Goal: Task Accomplishment & Management: Manage account settings

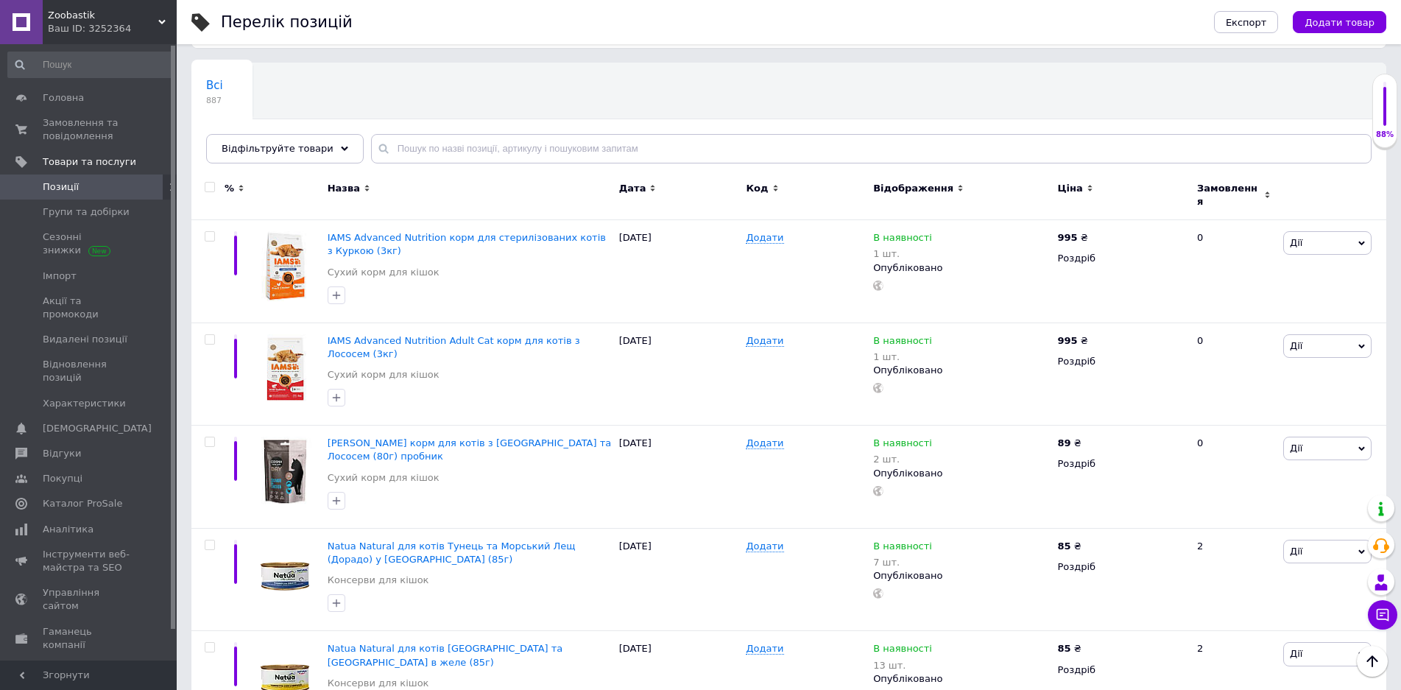
click at [448, 142] on input "text" at bounding box center [871, 148] width 1001 height 29
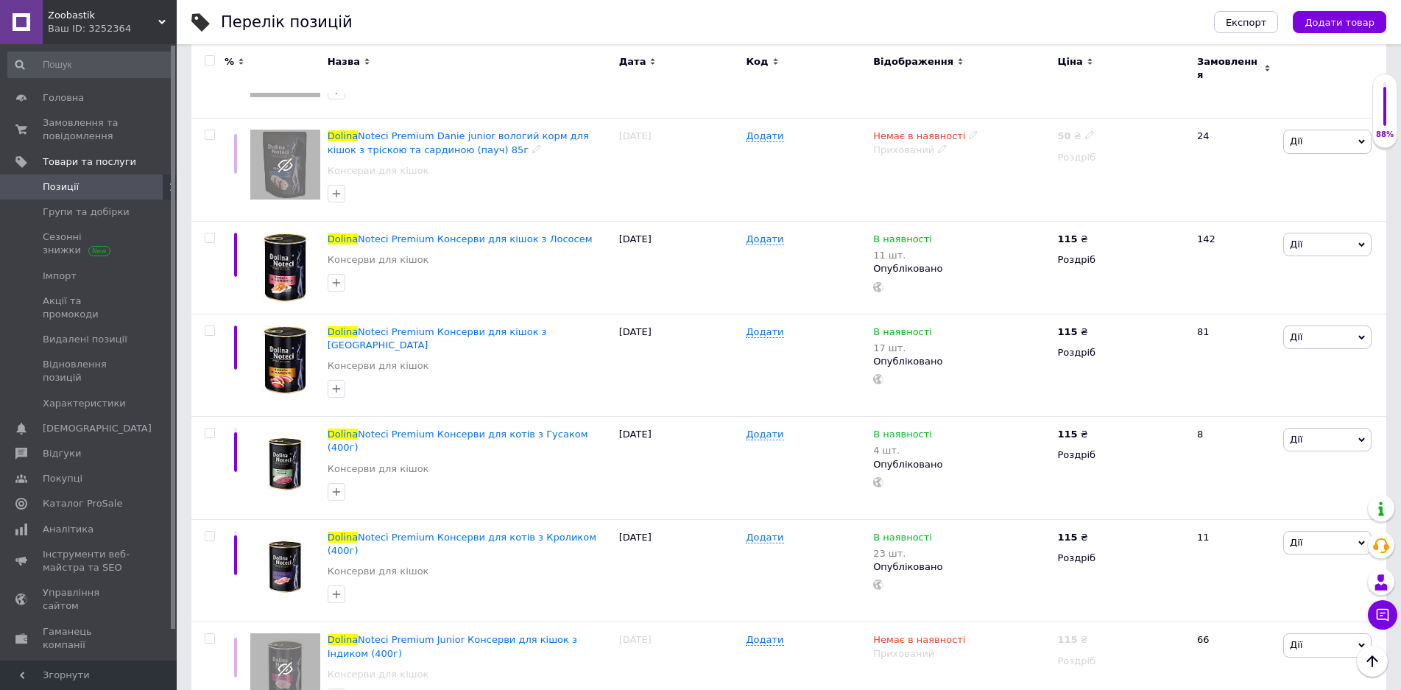
scroll to position [589, 0]
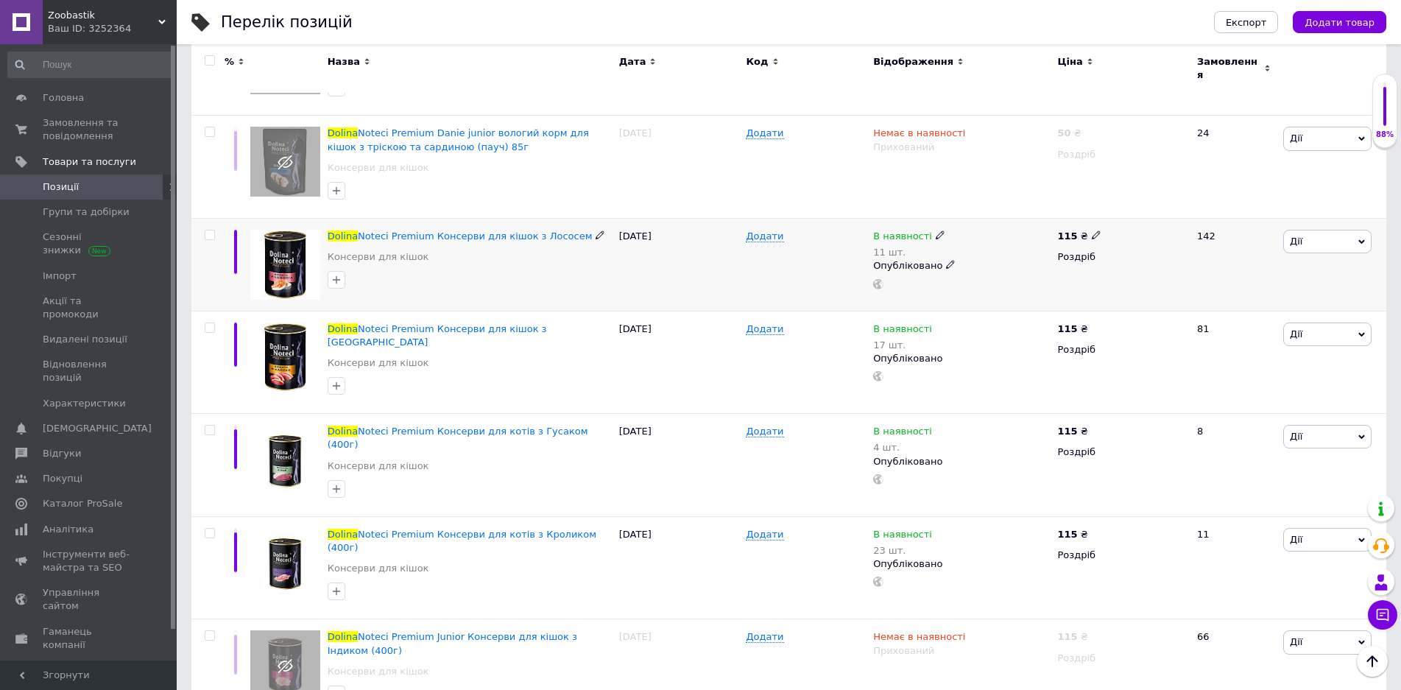
type input "dolina"
click at [1092, 231] on icon at bounding box center [1096, 235] width 9 height 9
drag, startPoint x: 1122, startPoint y: 189, endPoint x: 1140, endPoint y: 189, distance: 17.7
click at [1140, 205] on input "115" at bounding box center [1165, 219] width 112 height 29
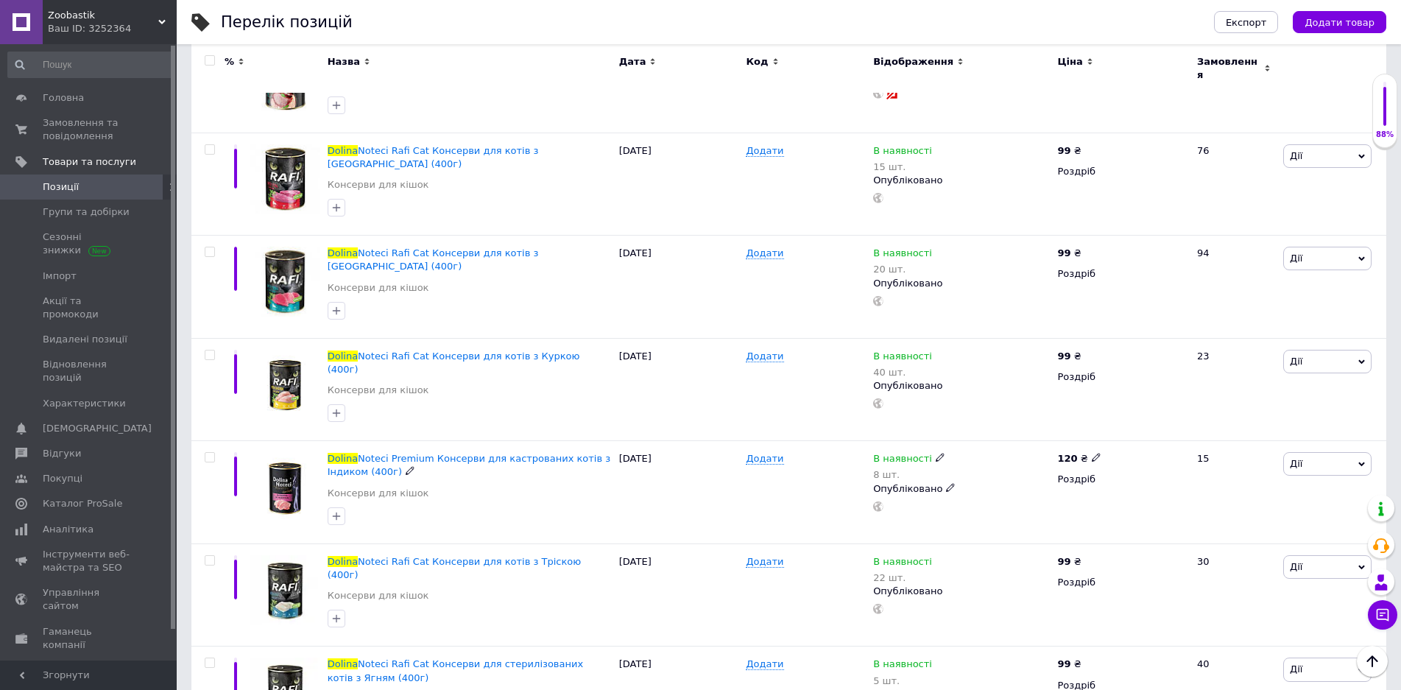
scroll to position [2821, 0]
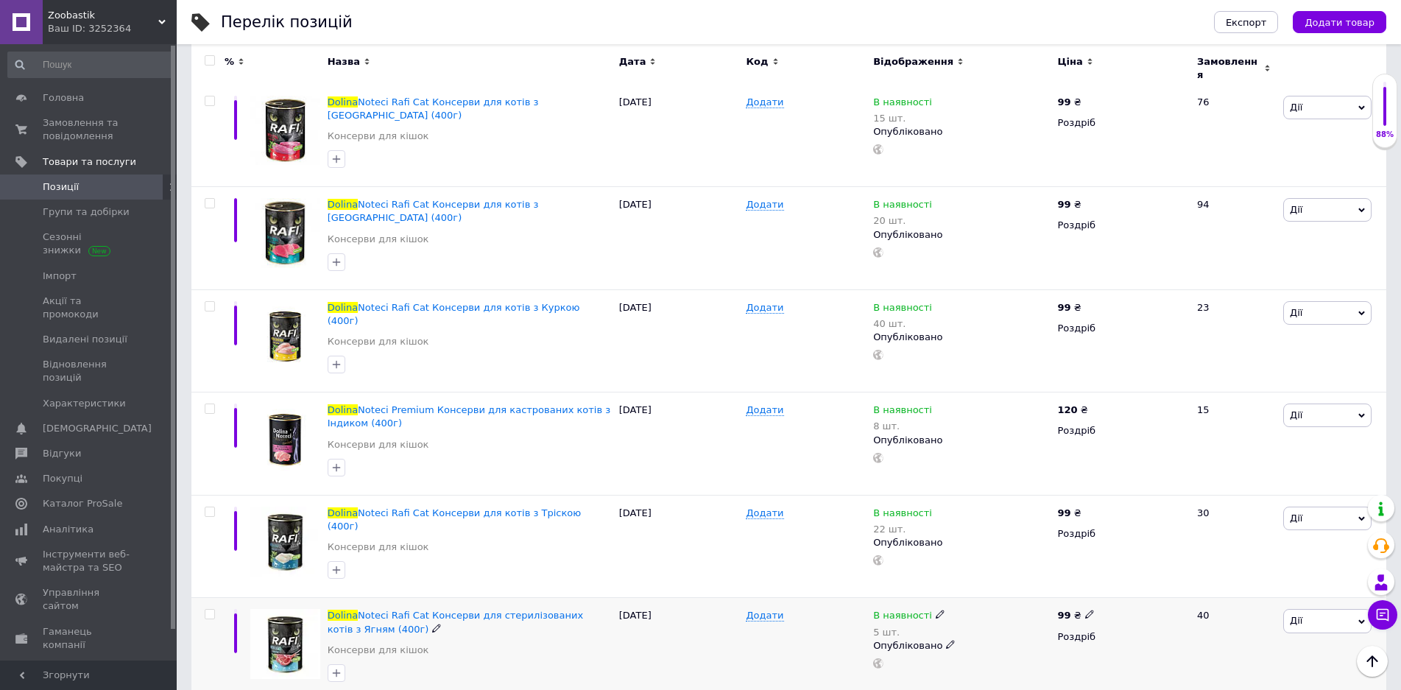
click at [936, 610] on icon at bounding box center [940, 614] width 9 height 9
click at [1108, 630] on div "Залишки" at bounding box center [1042, 636] width 184 height 13
drag, startPoint x: 960, startPoint y: 493, endPoint x: 982, endPoint y: 493, distance: 22.1
click at [982, 647] on input "5" at bounding box center [1006, 661] width 112 height 29
type input "30"
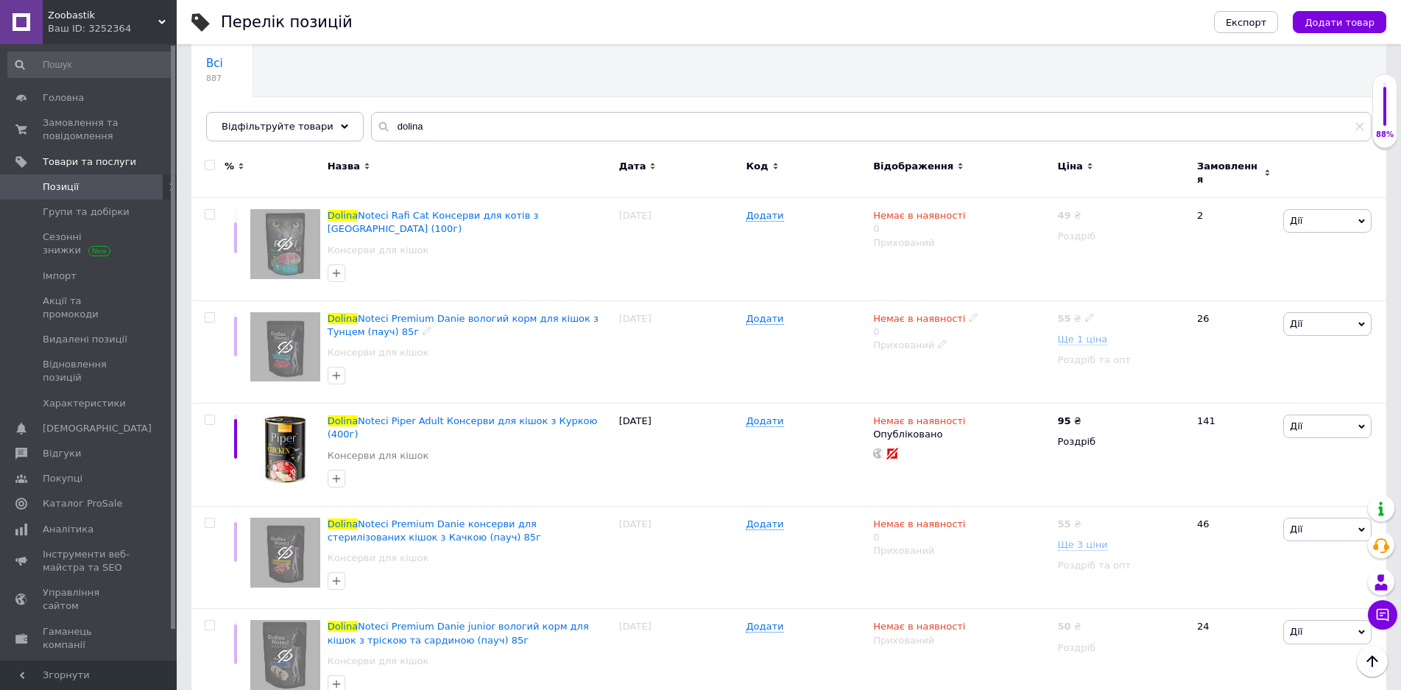
scroll to position [0, 0]
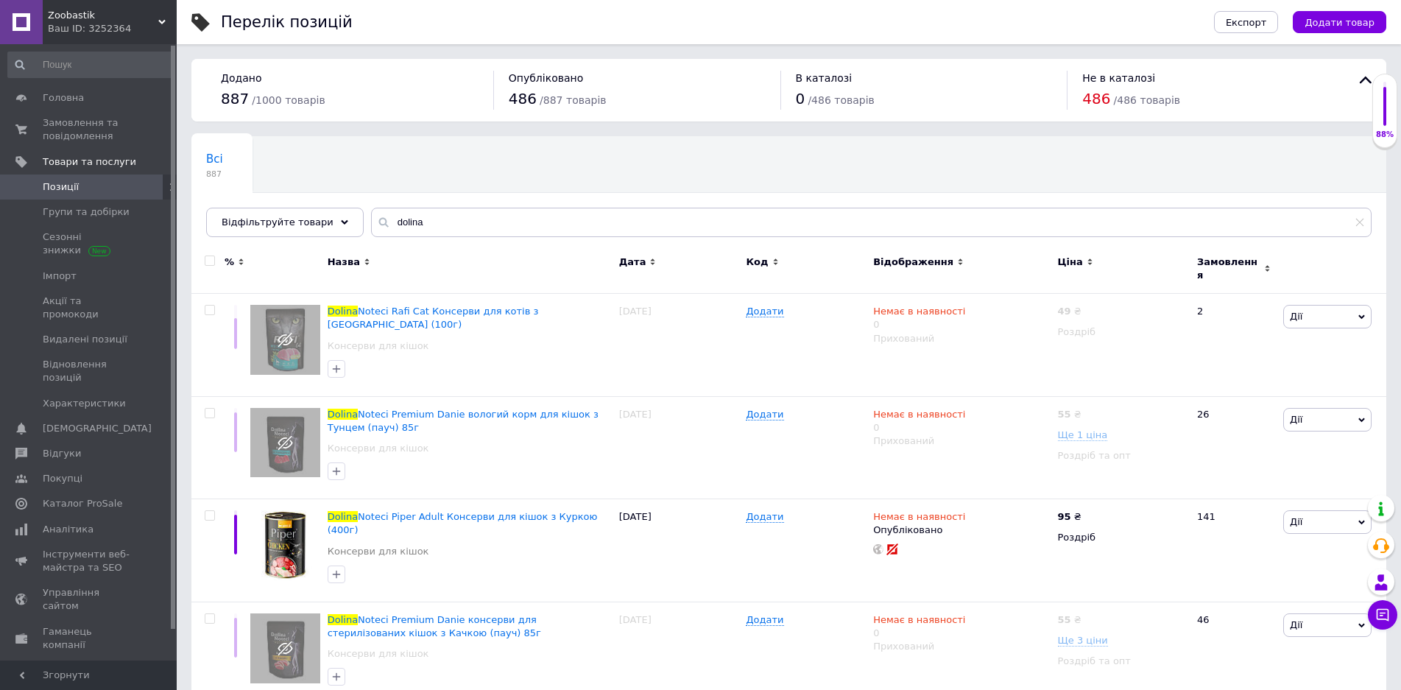
click at [309, 169] on div "Всі 887 Ok Відфільтровано... Зберегти" at bounding box center [286, 165] width 191 height 56
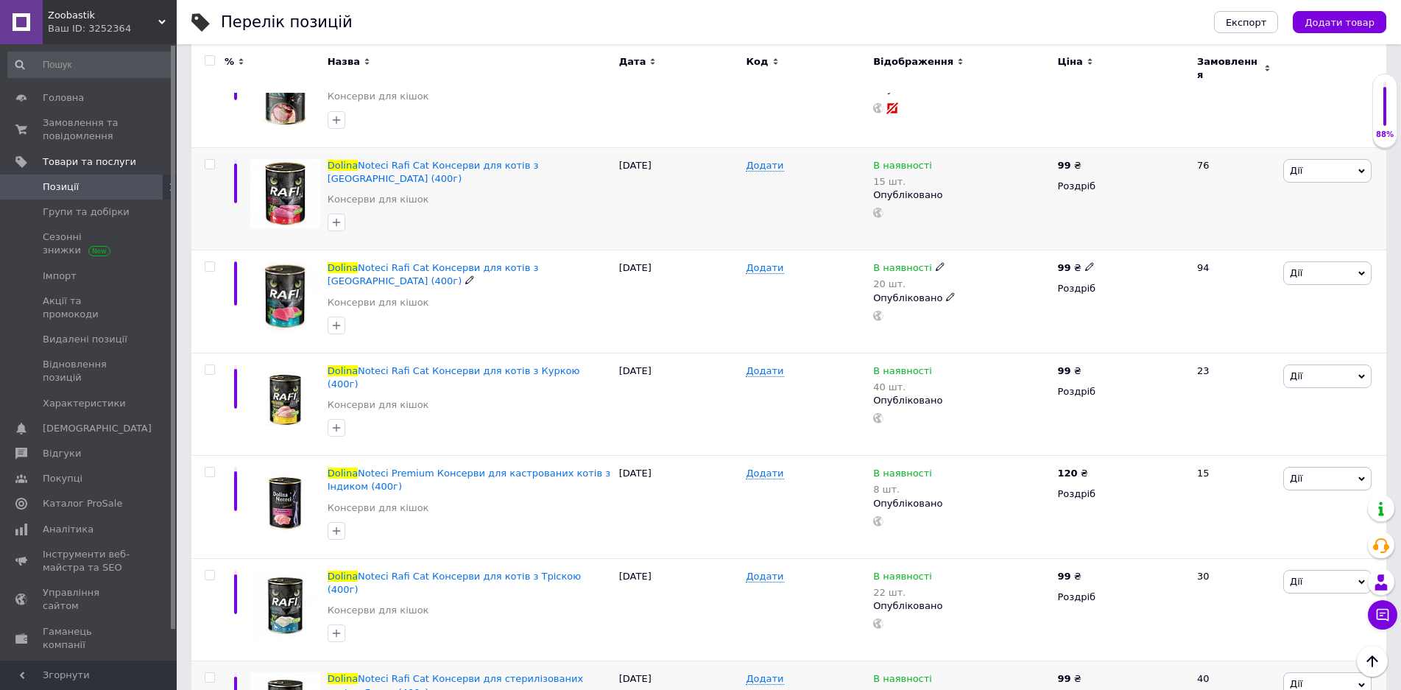
scroll to position [2673, 0]
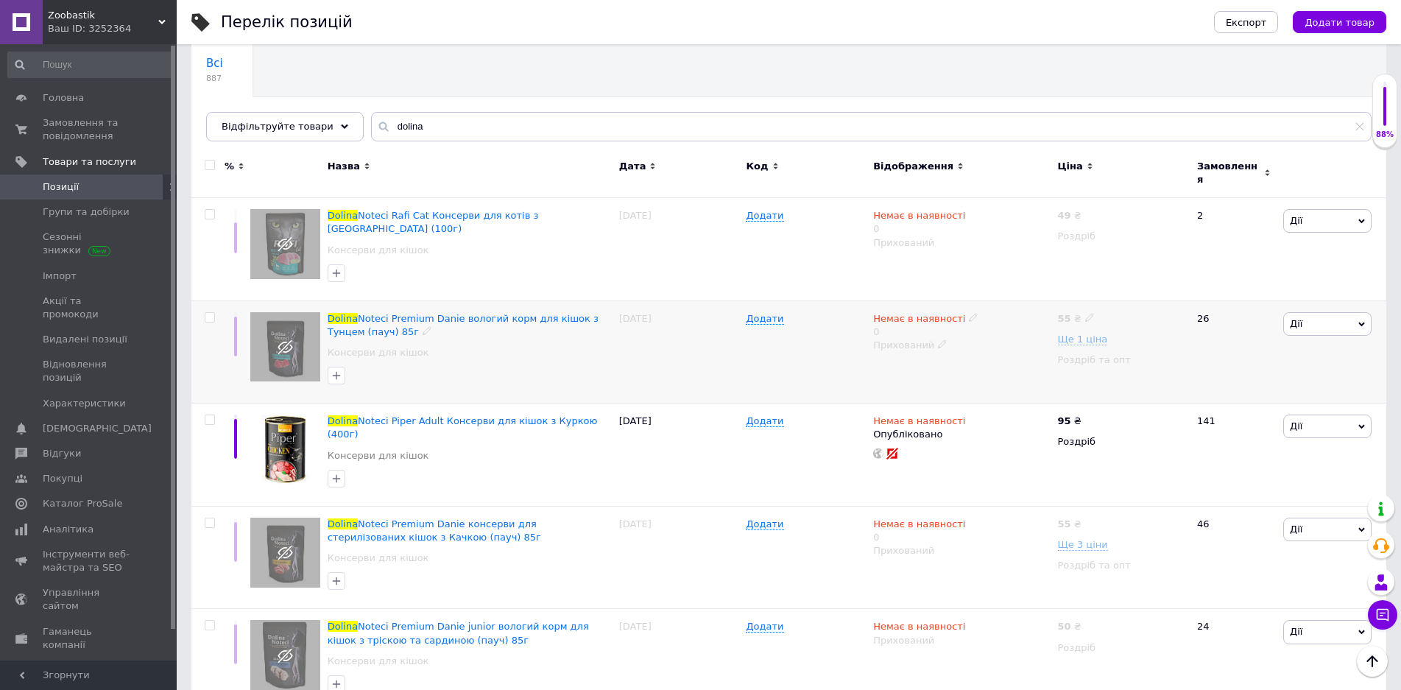
scroll to position [0, 0]
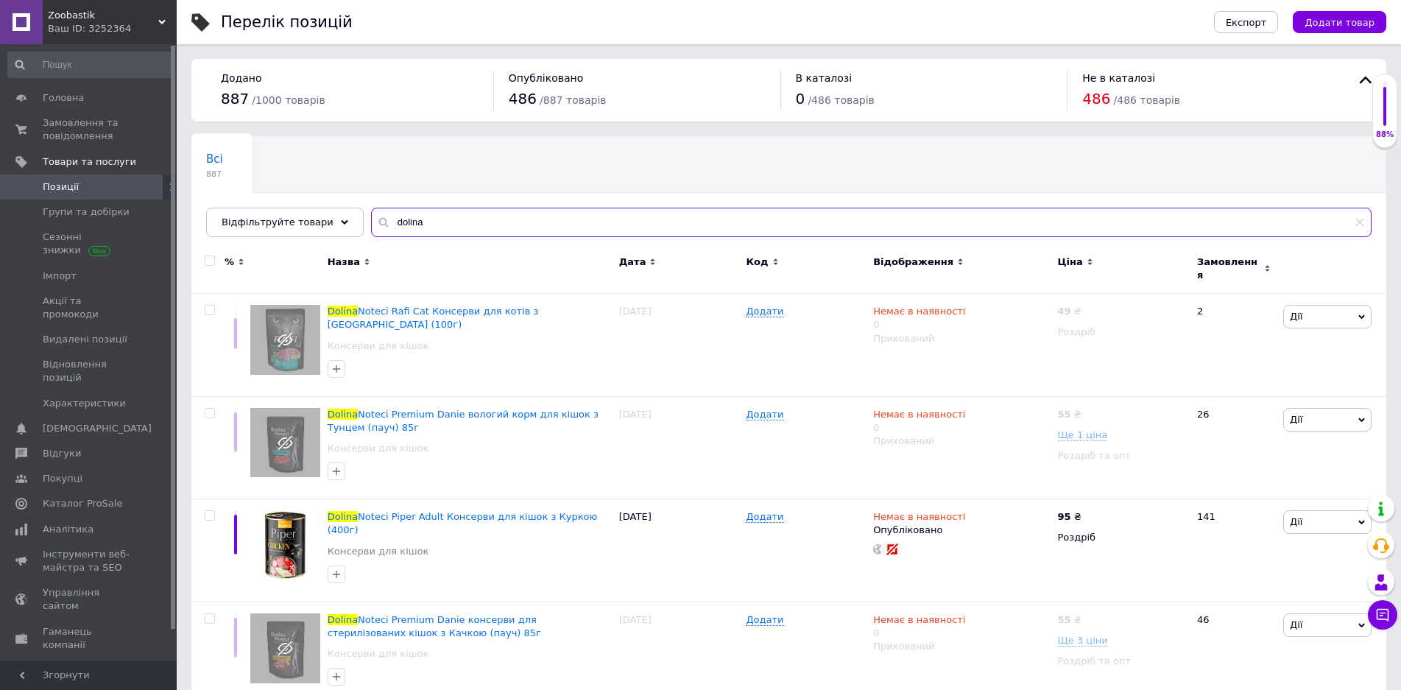
drag, startPoint x: 381, startPoint y: 222, endPoint x: 423, endPoint y: 222, distance: 42.7
click at [423, 222] on input "dolina" at bounding box center [871, 222] width 1001 height 29
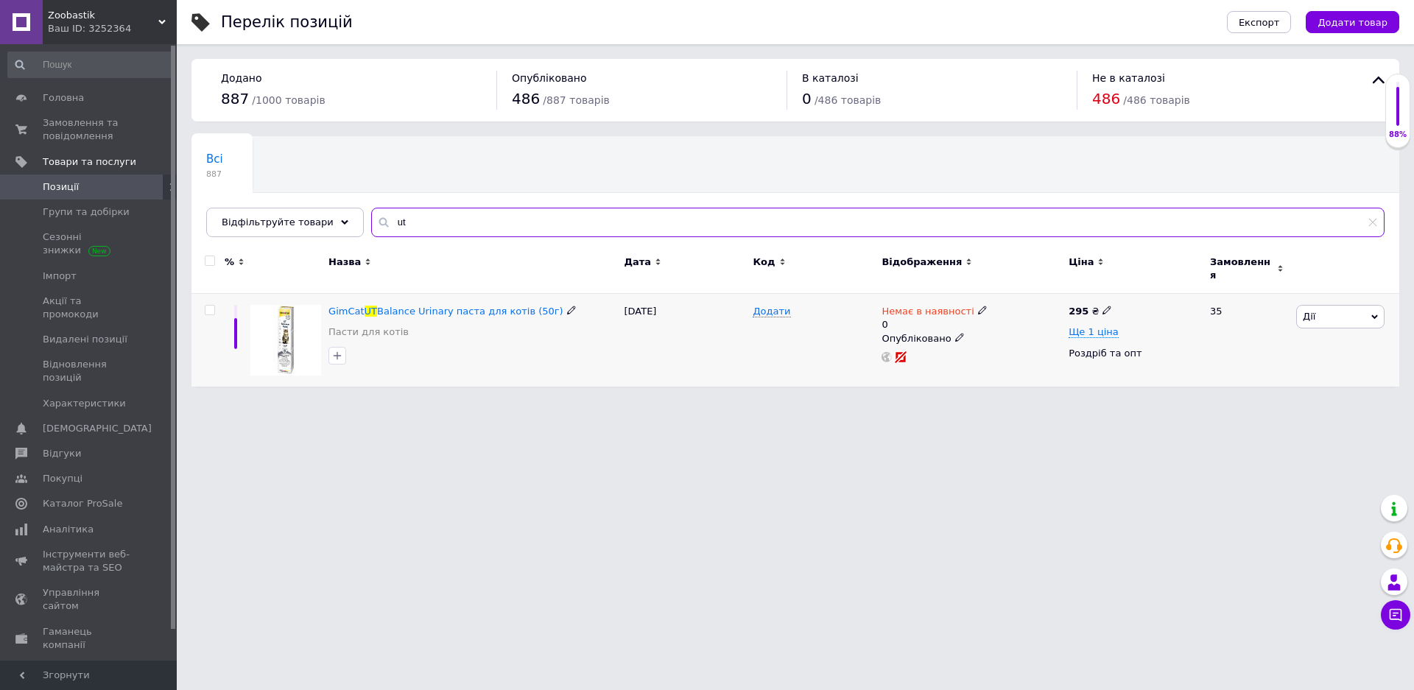
type input "ut"
click at [210, 306] on input "checkbox" at bounding box center [210, 311] width 10 height 10
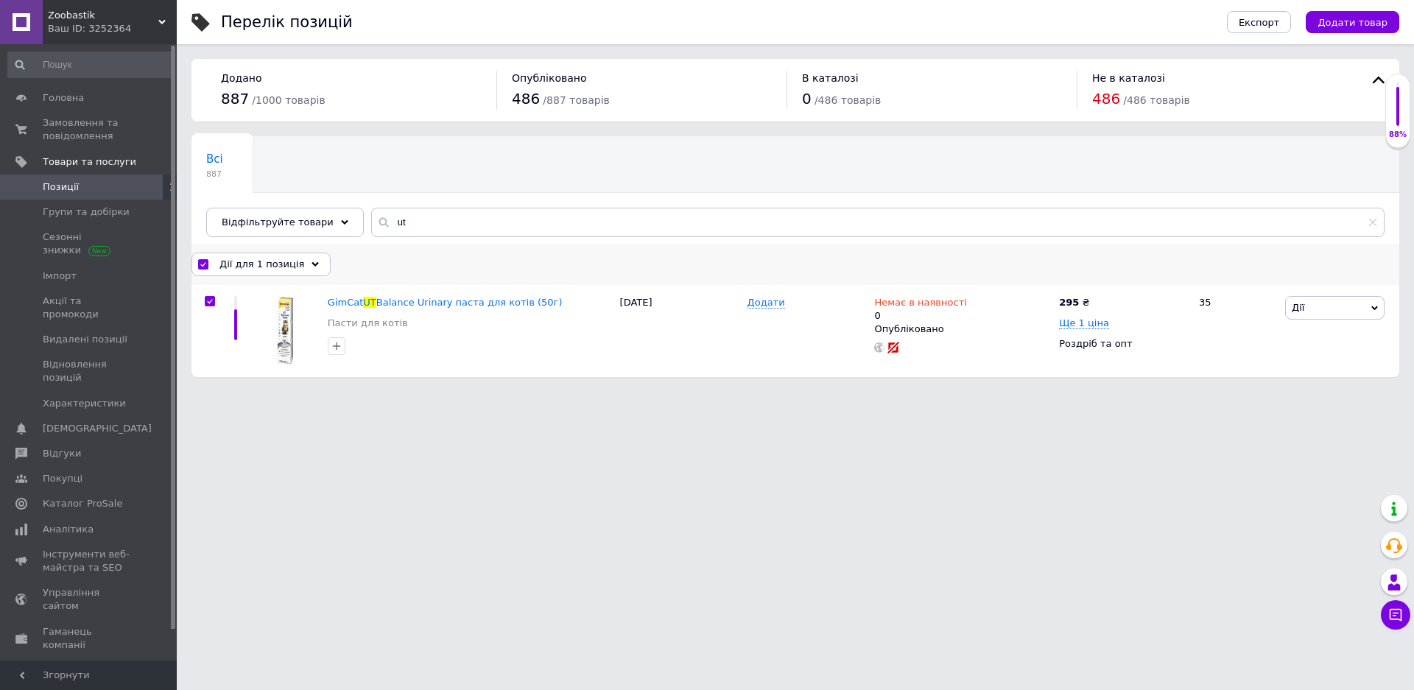
click at [303, 260] on div "Дії для 1 позиція" at bounding box center [260, 265] width 139 height 24
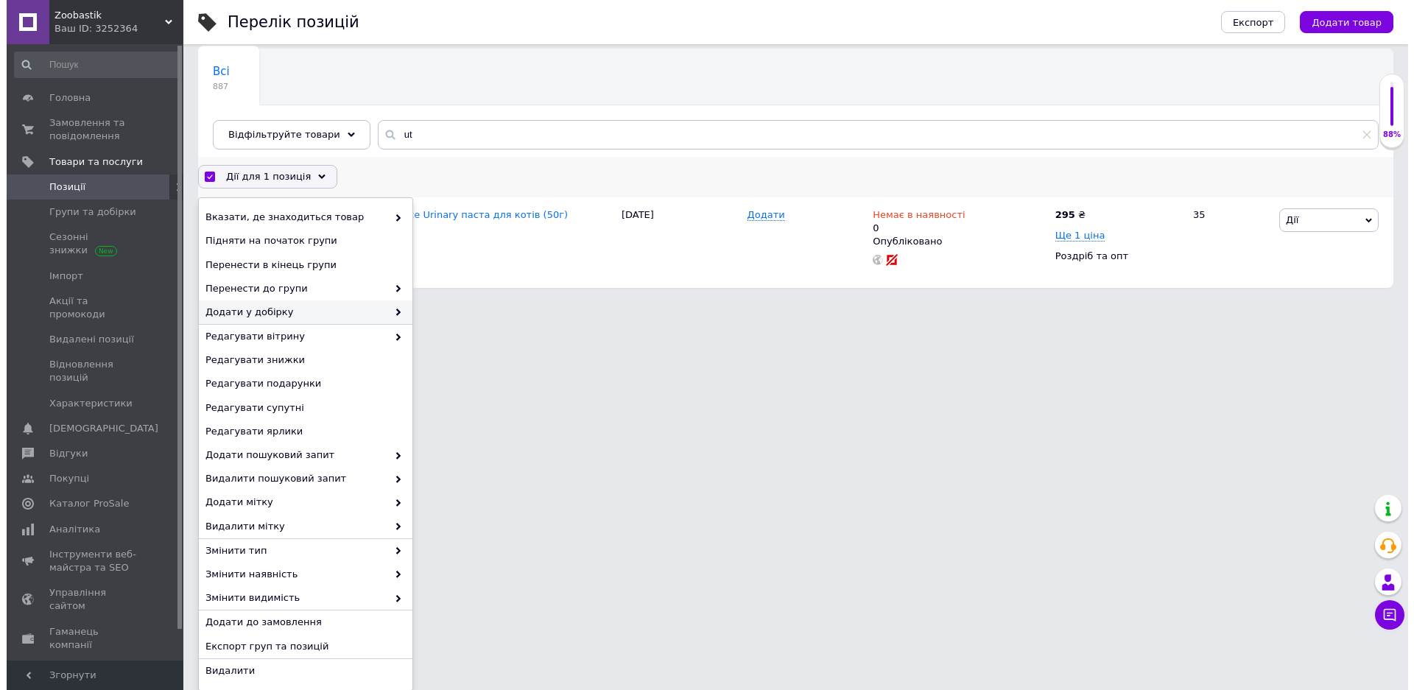
scroll to position [88, 0]
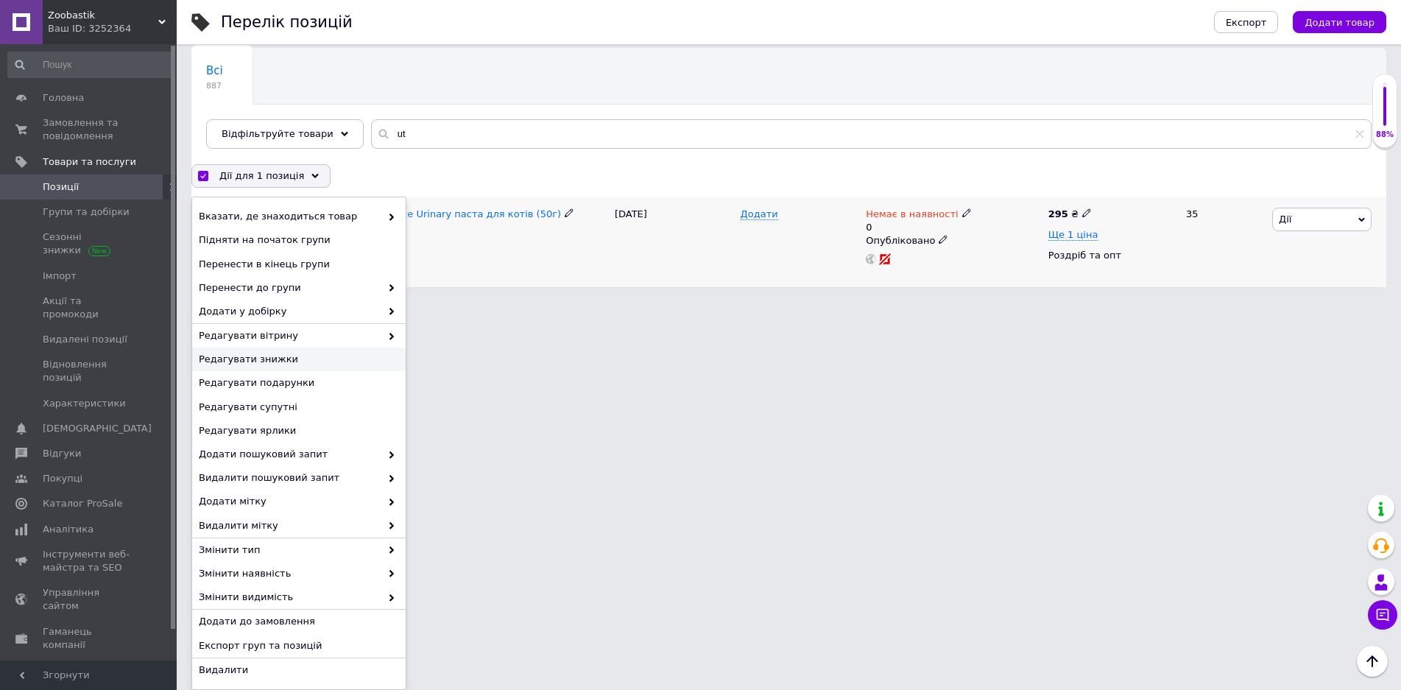
click at [1337, 218] on span "Дії" at bounding box center [1322, 220] width 99 height 24
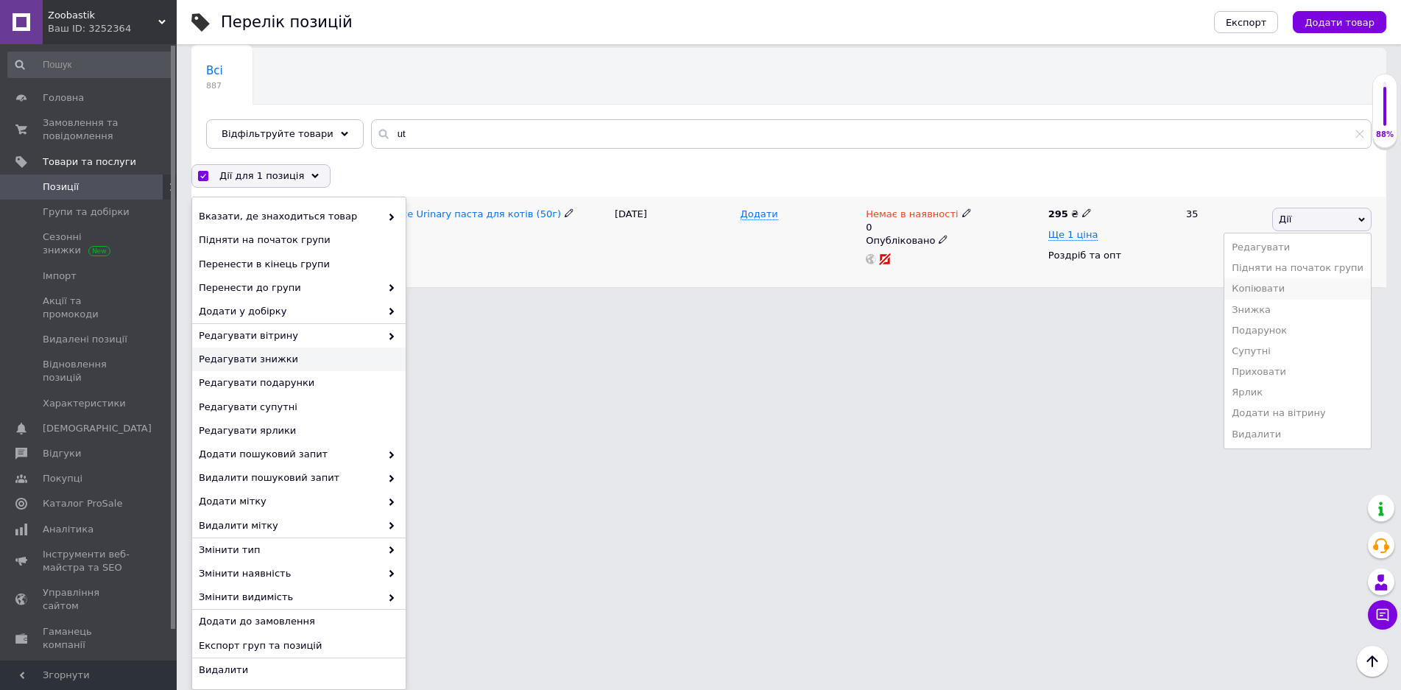
click at [1262, 287] on li "Копіювати" at bounding box center [1298, 288] width 147 height 21
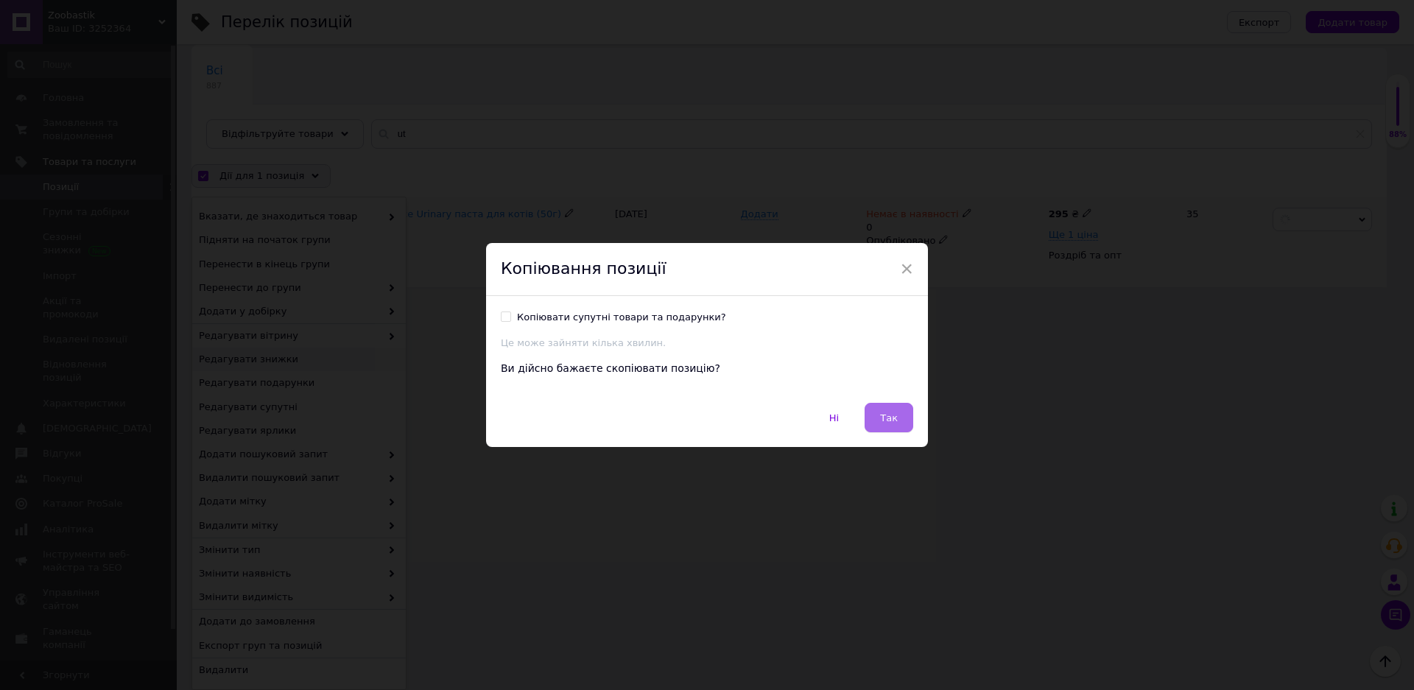
click at [899, 425] on button "Так" at bounding box center [889, 417] width 49 height 29
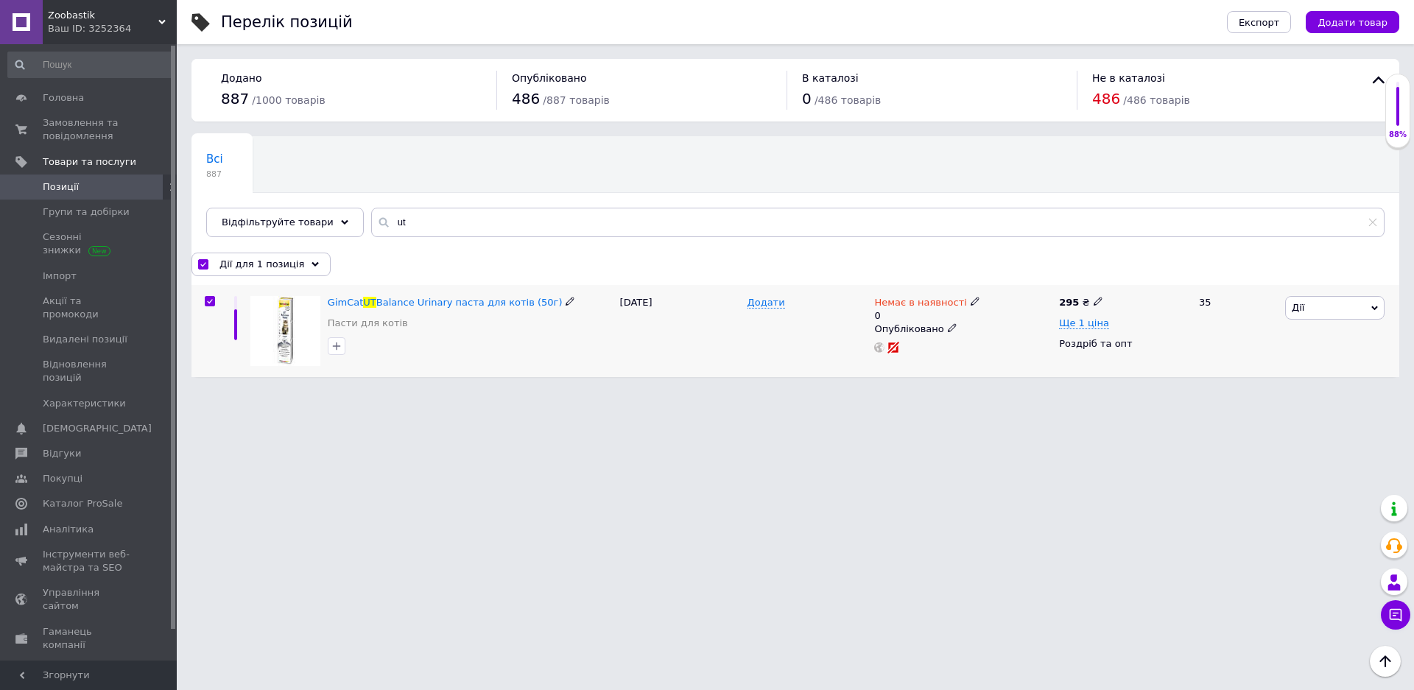
scroll to position [0, 0]
checkbox input "false"
